Goal: Task Accomplishment & Management: Complete application form

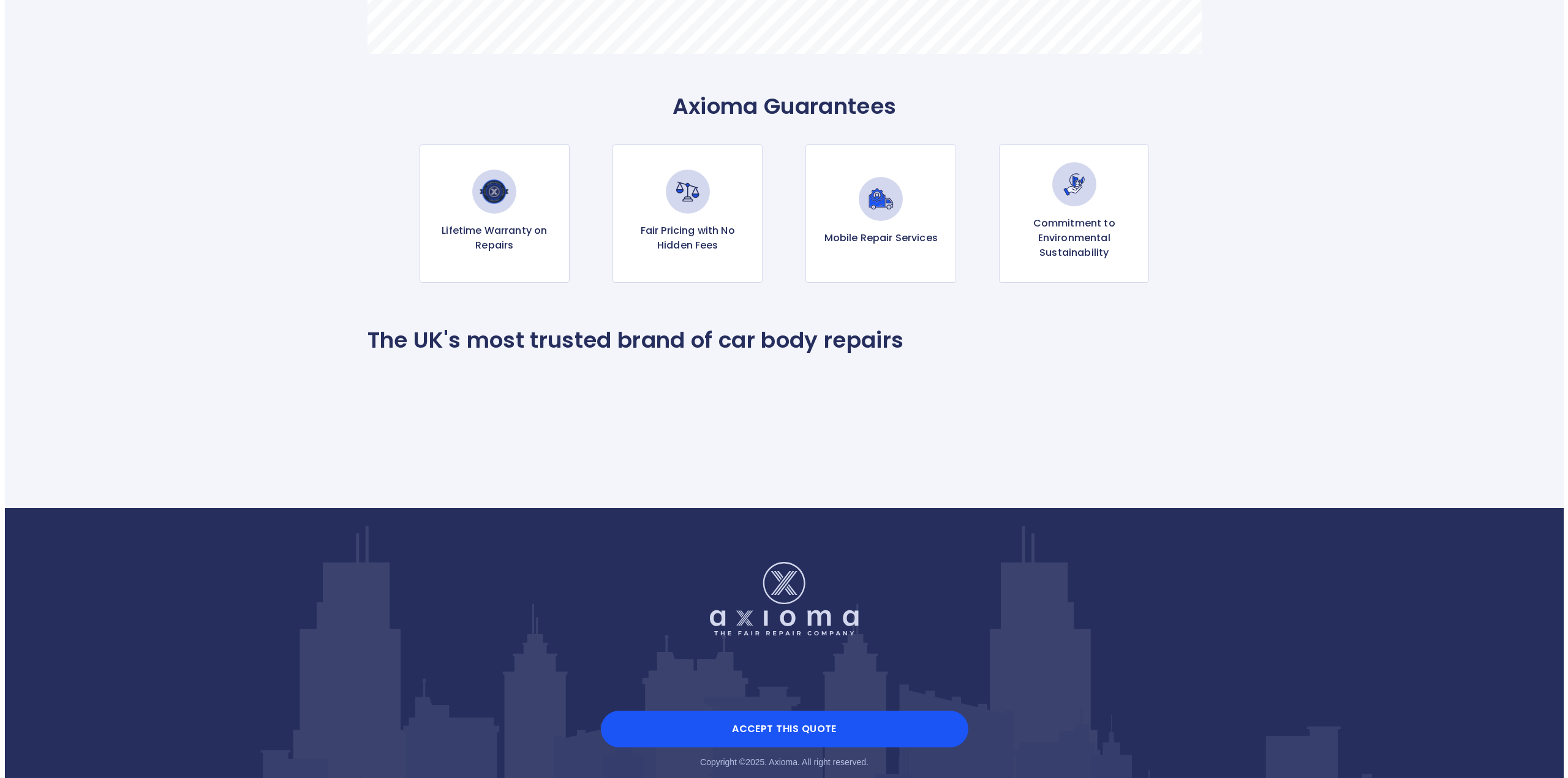
scroll to position [1158, 0]
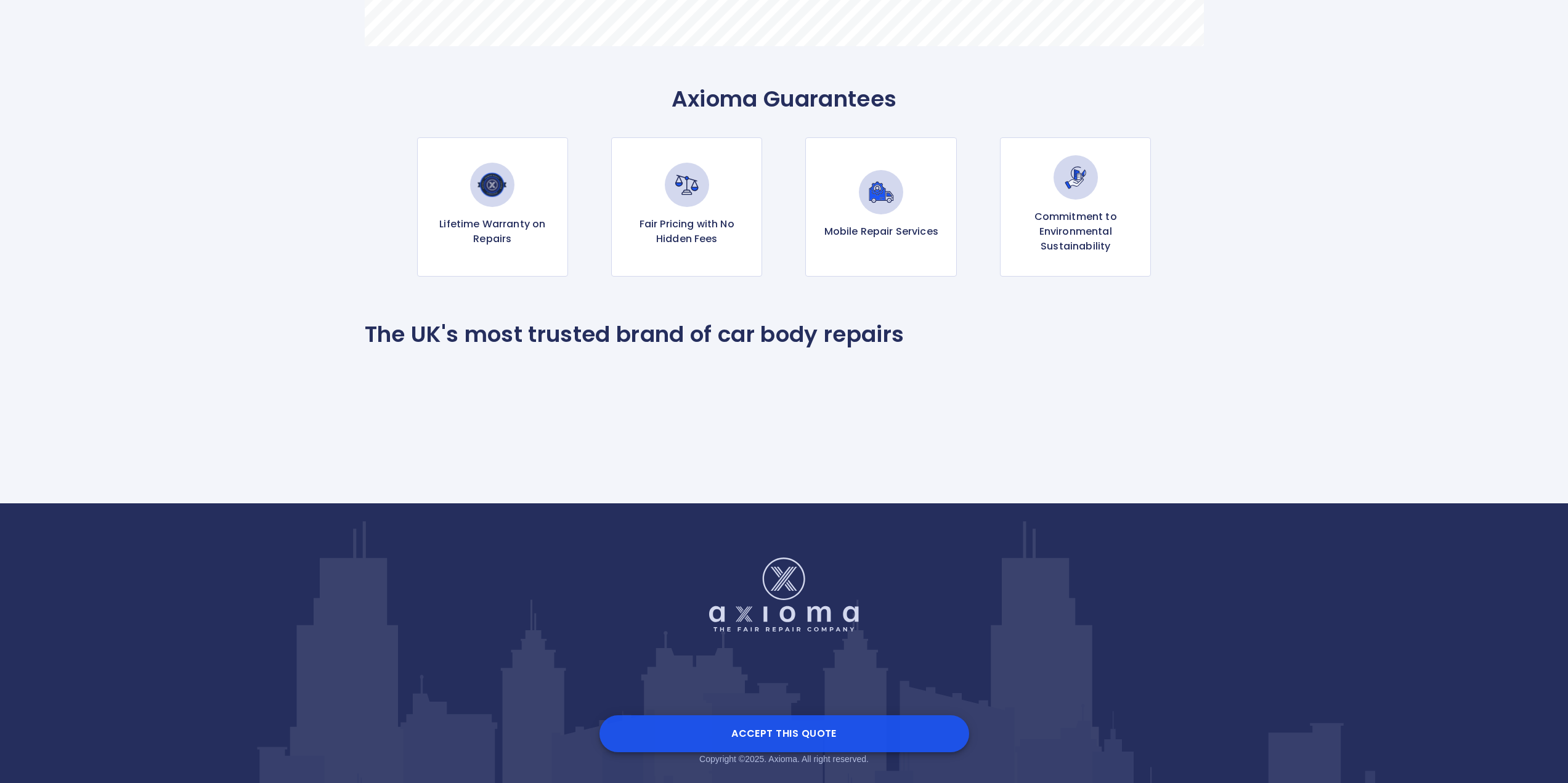
click at [776, 738] on button "Accept this Quote" at bounding box center [784, 734] width 369 height 37
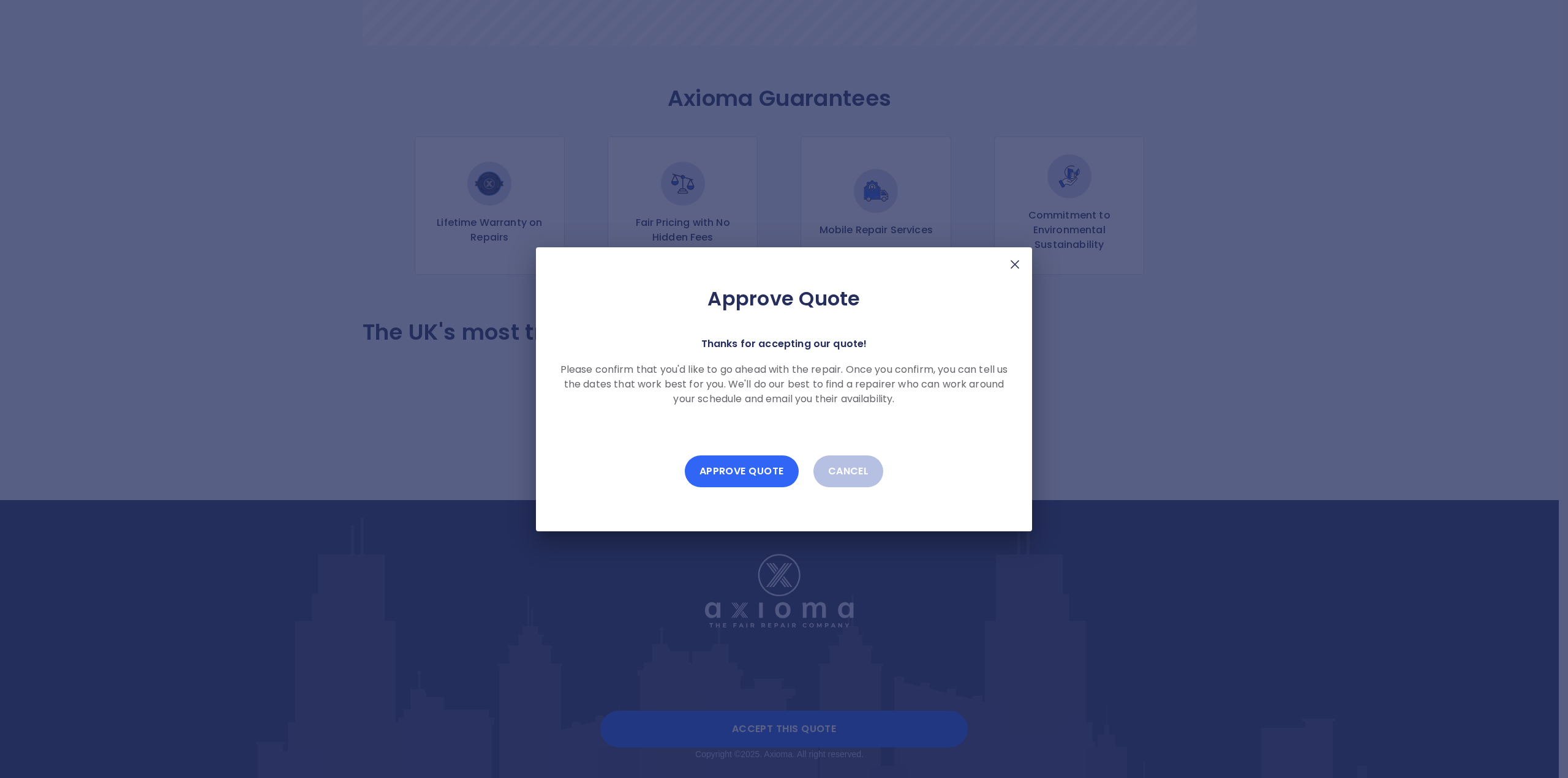
click at [714, 479] on button "Approve Quote" at bounding box center [742, 471] width 114 height 32
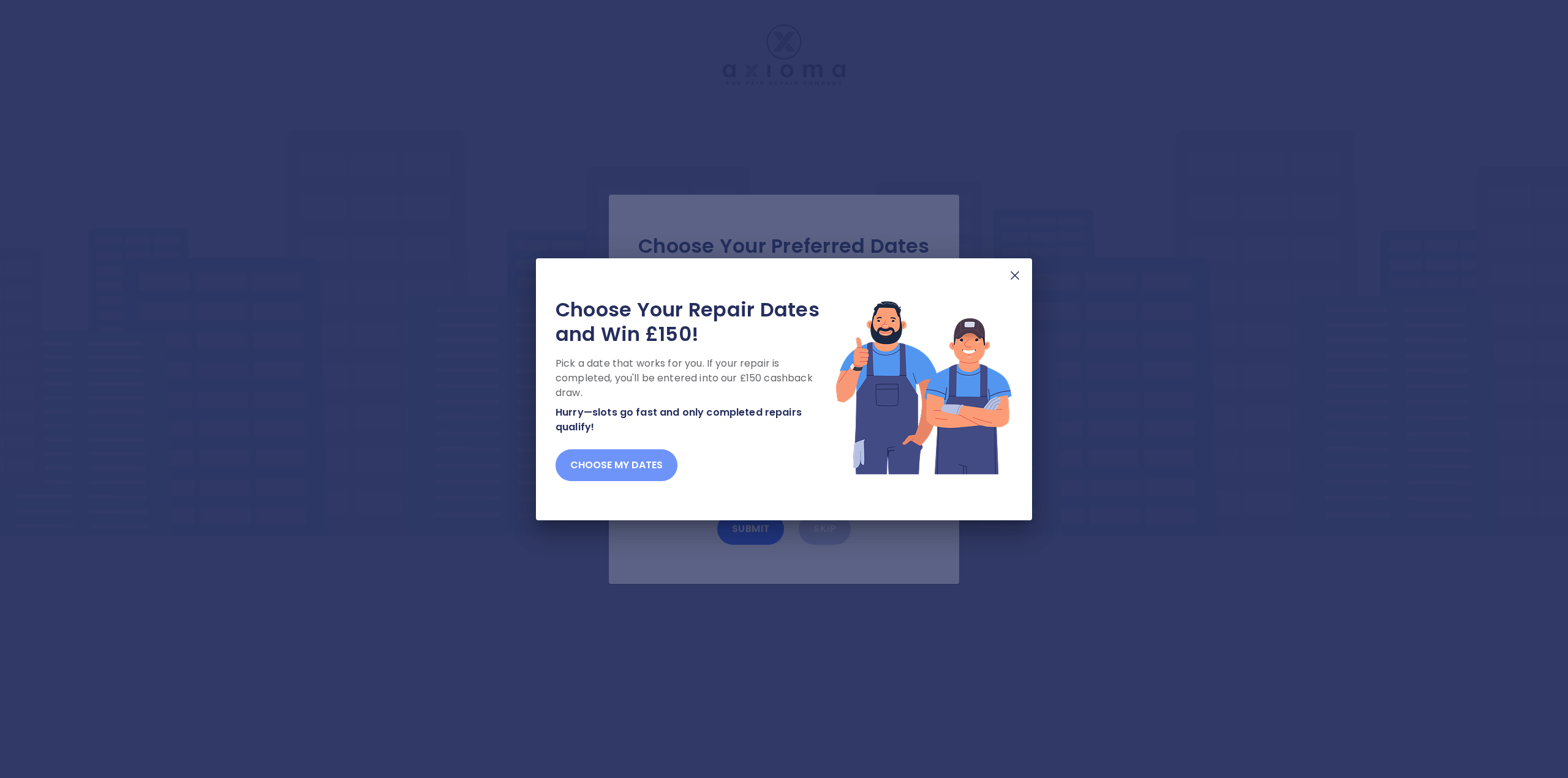
click at [635, 468] on button "Choose my dates" at bounding box center [616, 465] width 122 height 32
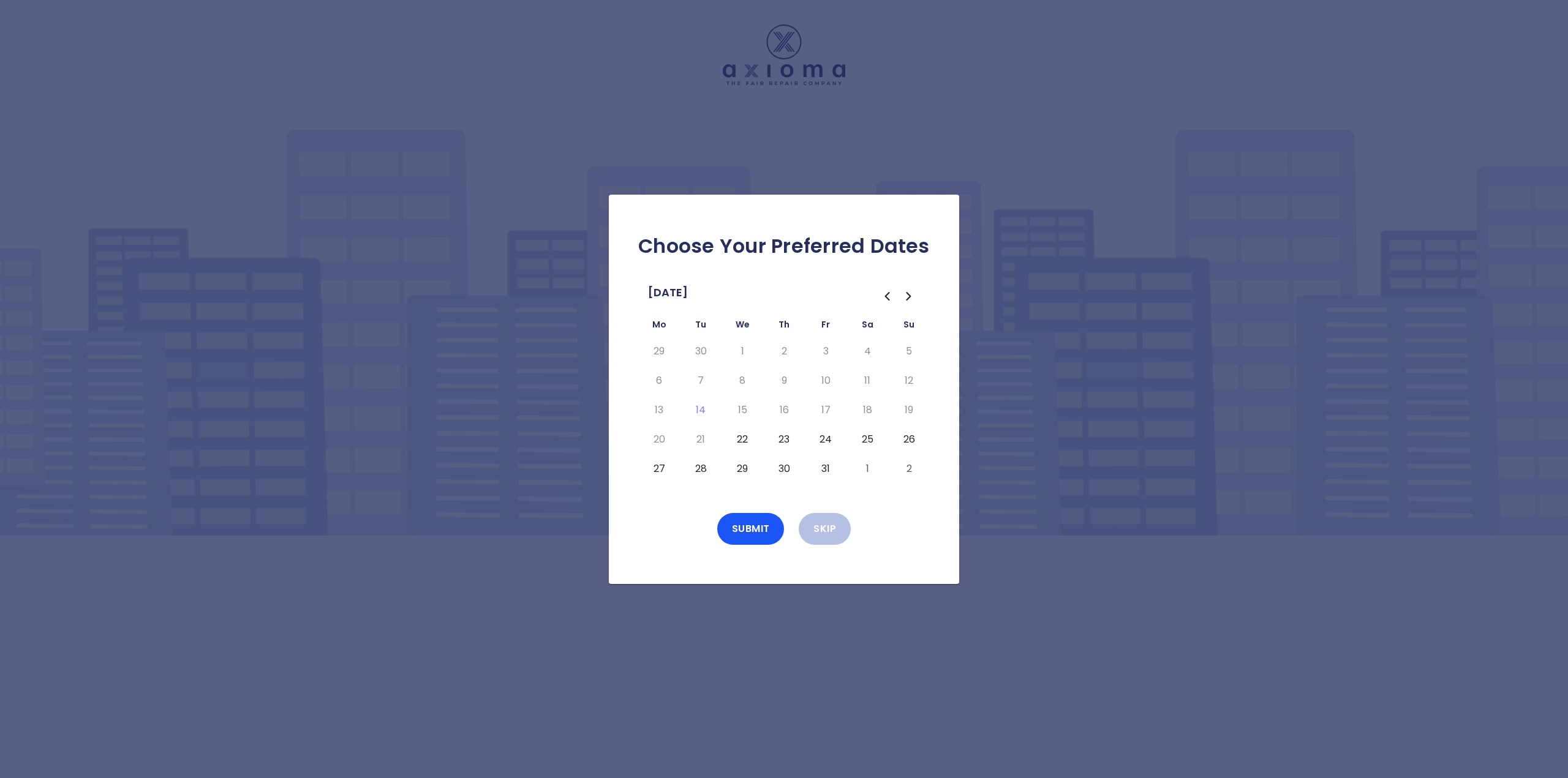
click at [743, 438] on button "22" at bounding box center [742, 440] width 22 height 20
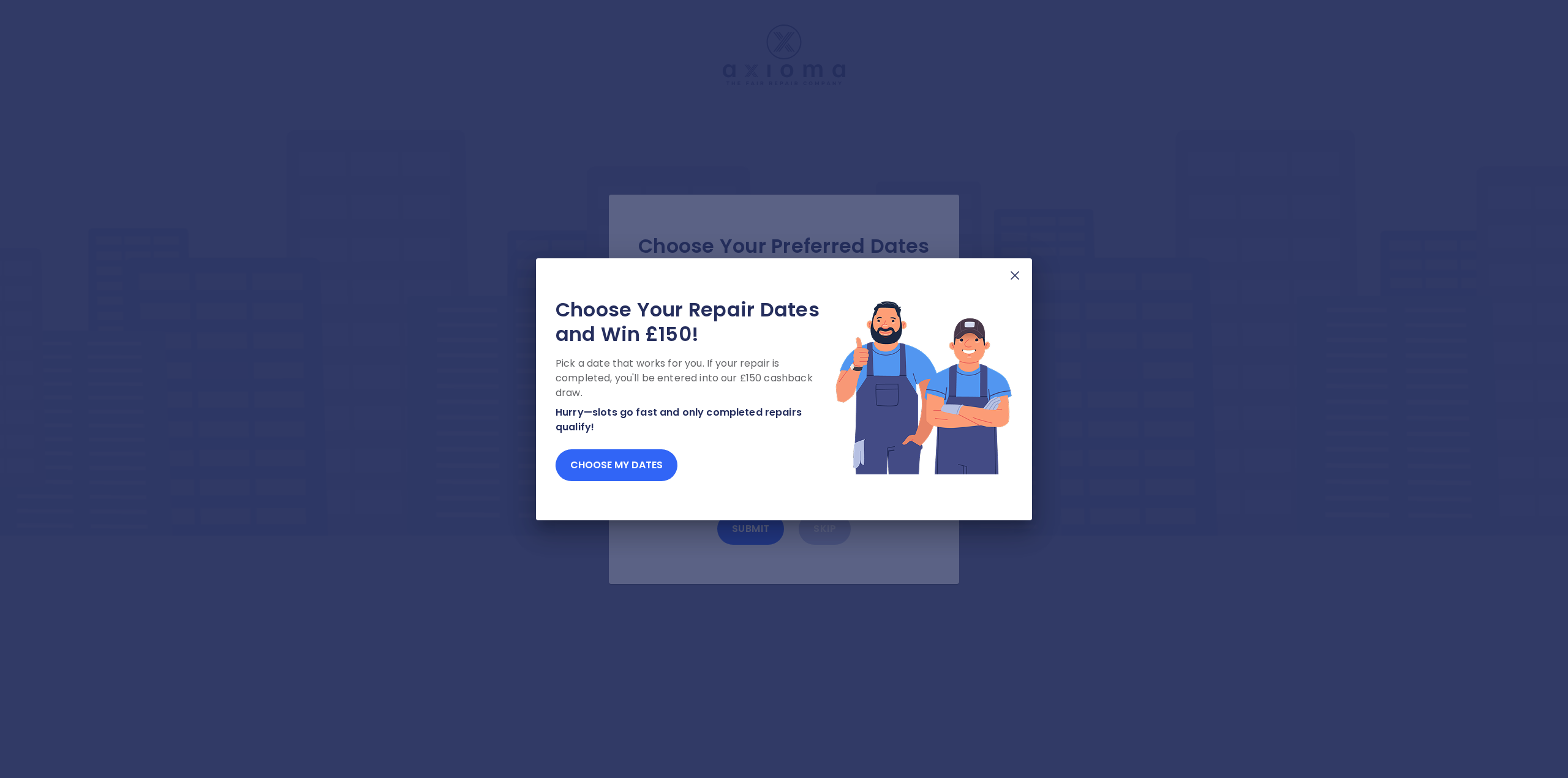
click at [628, 463] on button "Choose my dates" at bounding box center [616, 465] width 122 height 32
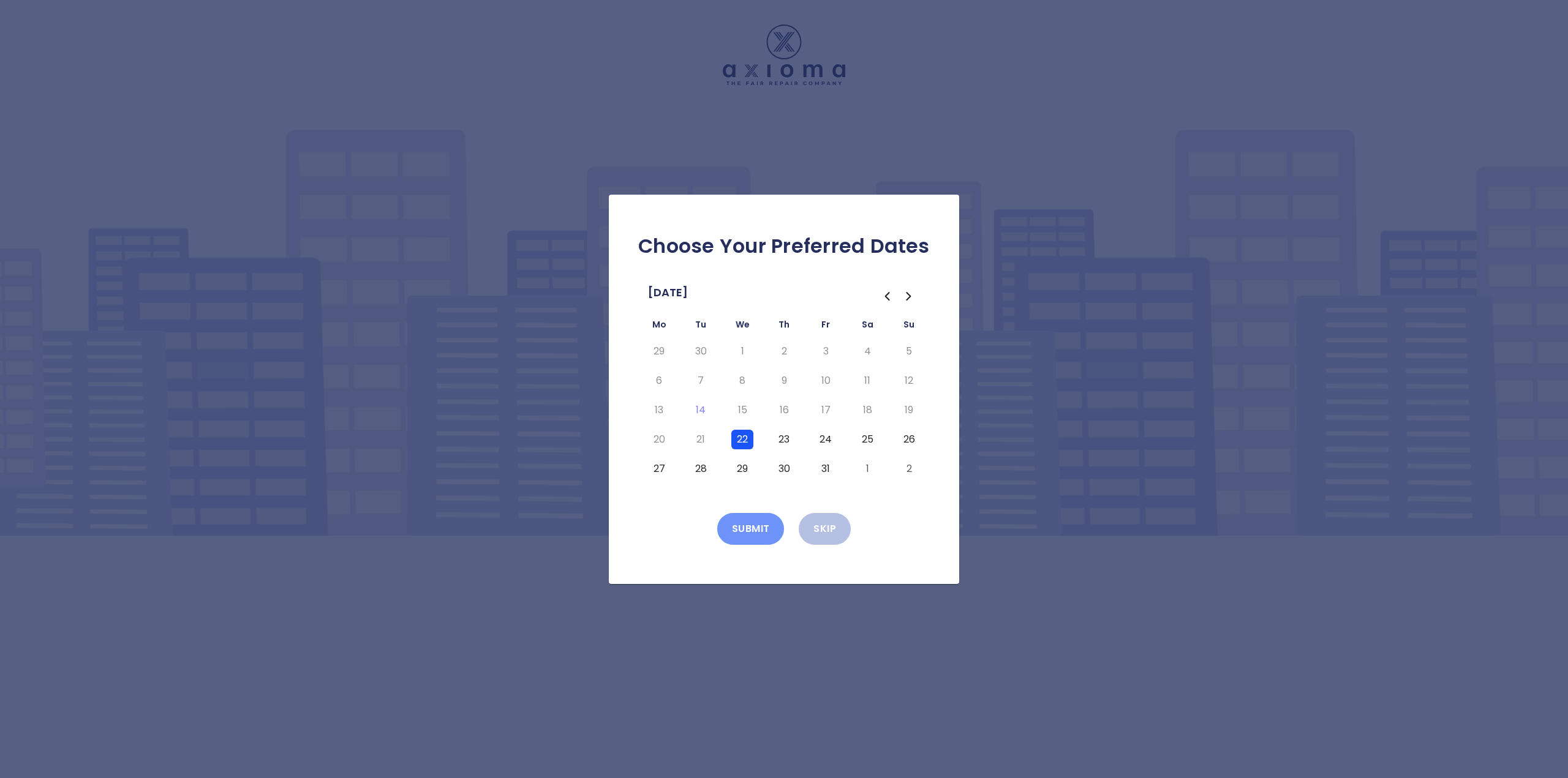
click at [760, 529] on button "Submit" at bounding box center [751, 528] width 68 height 32
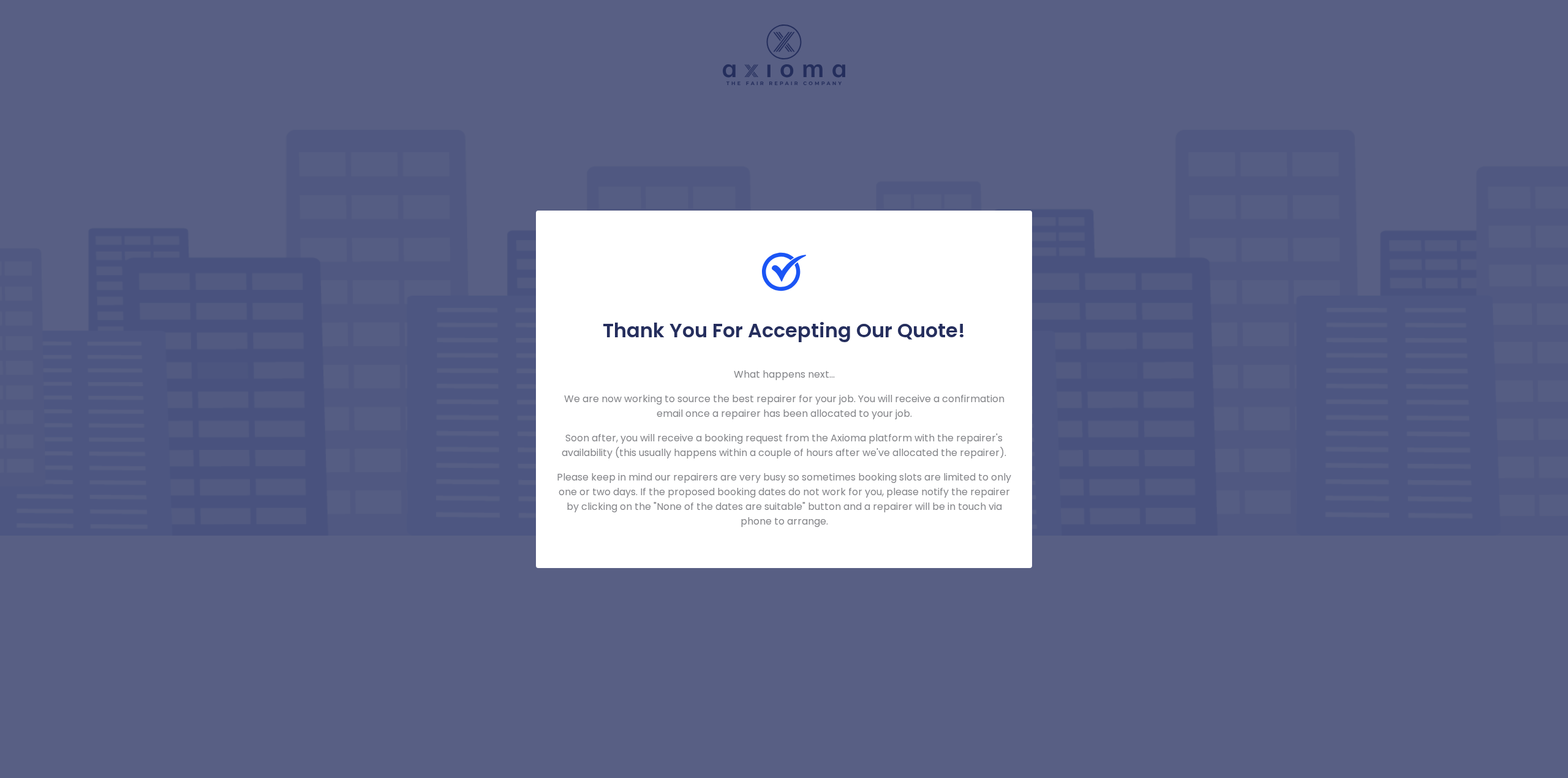
click at [1114, 360] on div "Thank You For Accepting Our Quote! What happens next... We are now working to s…" at bounding box center [784, 389] width 1568 height 778
click at [749, 275] on div at bounding box center [784, 284] width 496 height 69
